Goal: Find specific page/section: Find specific page/section

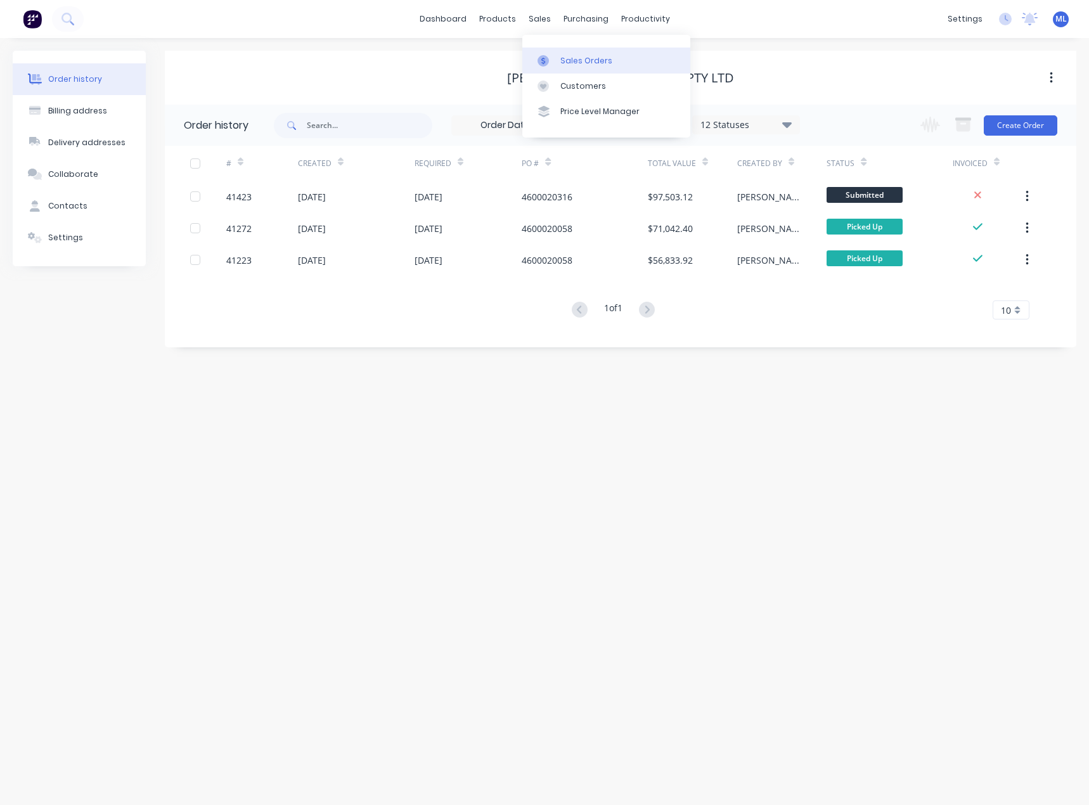
click at [560, 55] on div "Sales Orders" at bounding box center [586, 60] width 52 height 11
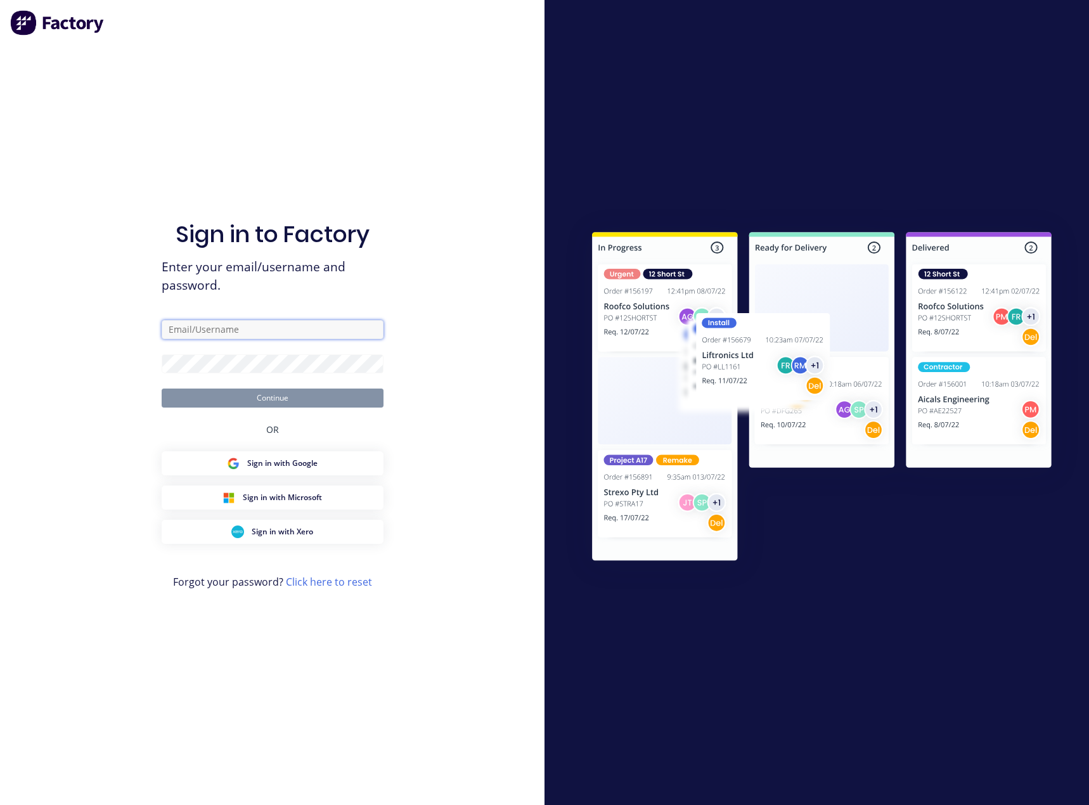
type input "[PERSON_NAME][EMAIL_ADDRESS][DOMAIN_NAME]"
click at [343, 395] on button "Continue" at bounding box center [273, 398] width 222 height 19
